Goal: Find specific page/section: Find specific page/section

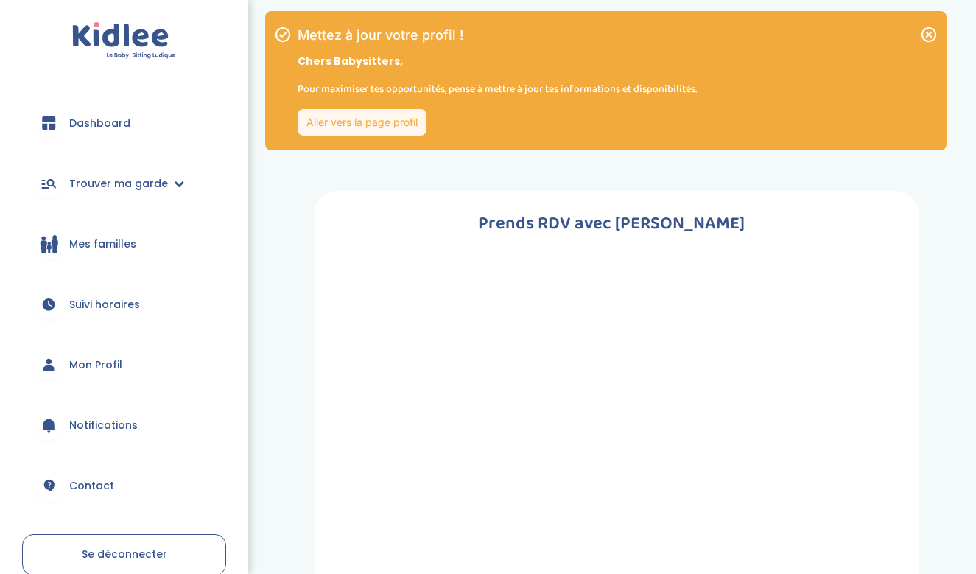
click at [92, 121] on span "Dashboard" at bounding box center [99, 123] width 61 height 15
click at [929, 32] on icon at bounding box center [929, 35] width 18 height 18
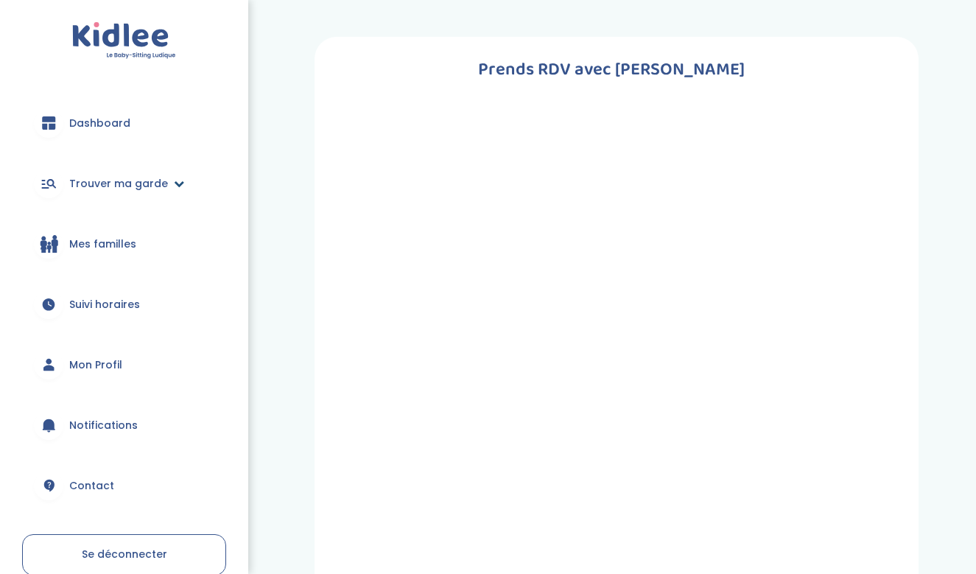
click at [121, 182] on span "Trouver ma garde" at bounding box center [118, 183] width 99 height 15
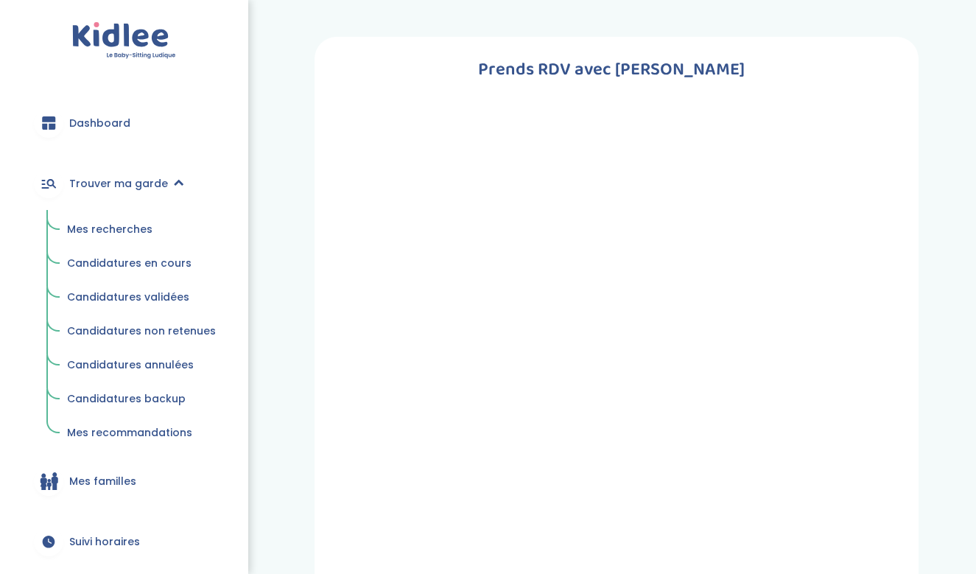
click at [116, 233] on span "Mes recherches" at bounding box center [109, 229] width 85 height 15
